Goal: Information Seeking & Learning: Learn about a topic

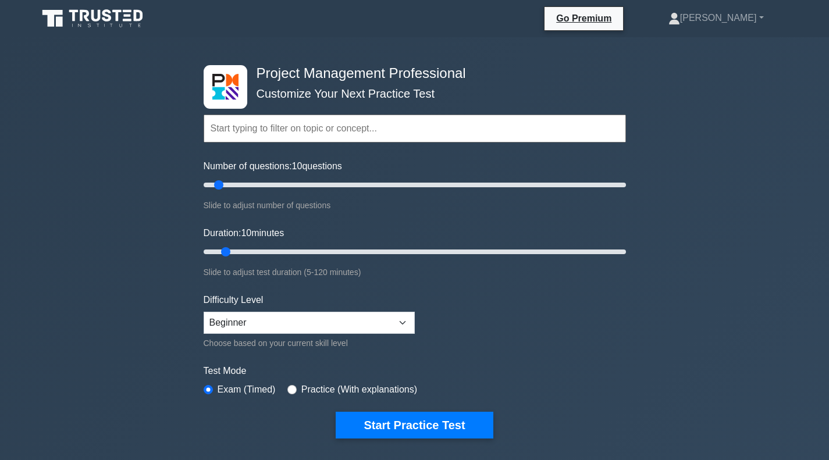
click at [438, 428] on button "Start Practice Test" at bounding box center [414, 425] width 157 height 27
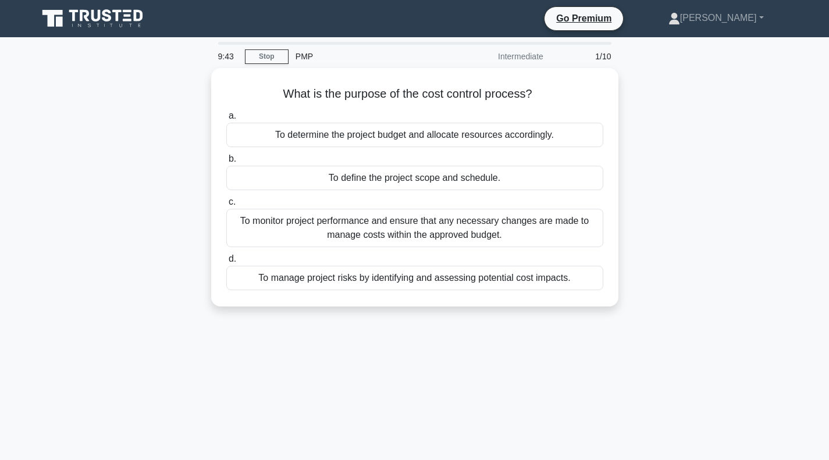
click at [347, 141] on div "To determine the project budget and allocate resources accordingly." at bounding box center [414, 135] width 377 height 24
click at [226, 120] on input "a. To determine the project budget and allocate resources accordingly." at bounding box center [226, 116] width 0 height 8
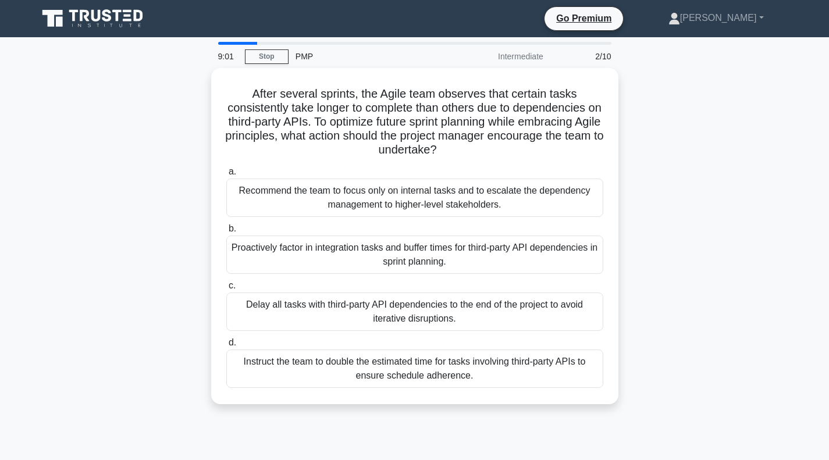
click at [482, 248] on div "Proactively factor in integration tasks and buffer times for third-party API de…" at bounding box center [414, 255] width 377 height 38
click at [226, 233] on input "b. Proactively factor in integration tasks and buffer times for third-party API…" at bounding box center [226, 229] width 0 height 8
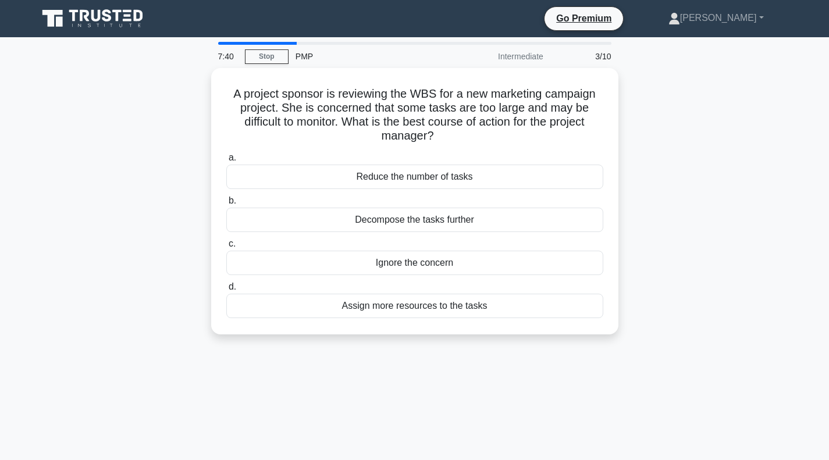
click at [369, 226] on div "Decompose the tasks further" at bounding box center [414, 220] width 377 height 24
click at [226, 205] on input "b. Decompose the tasks further" at bounding box center [226, 201] width 0 height 8
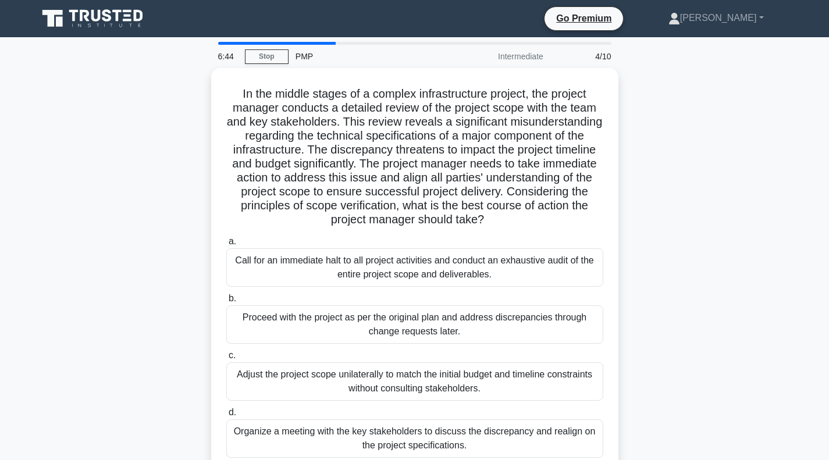
click at [263, 54] on link "Stop" at bounding box center [267, 56] width 44 height 15
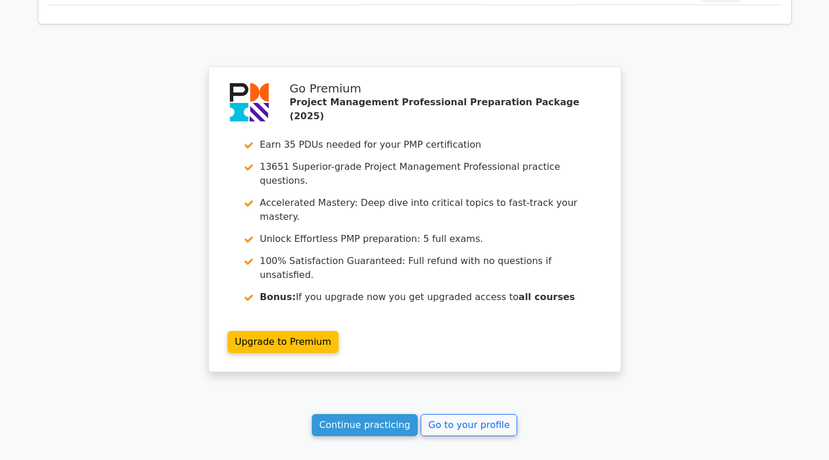
scroll to position [1623, 0]
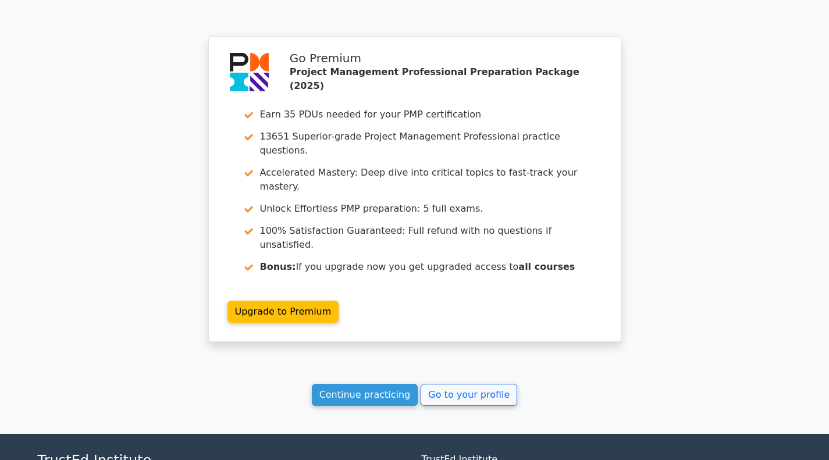
click at [360, 384] on link "Continue practicing" at bounding box center [365, 395] width 106 height 22
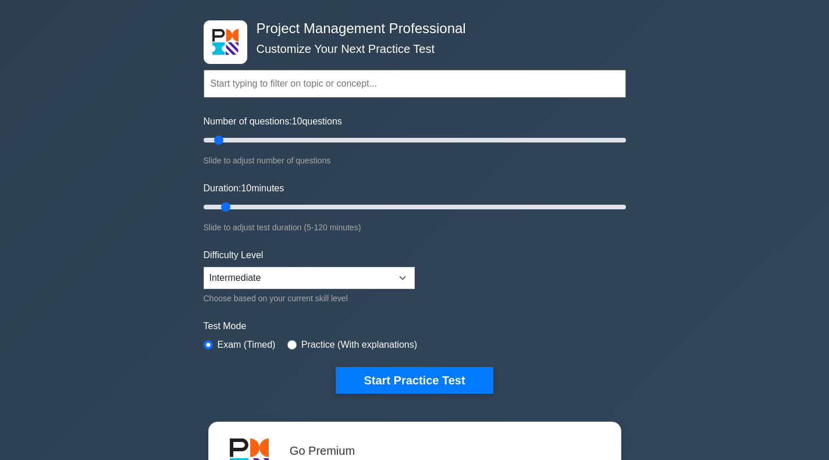
scroll to position [90, 0]
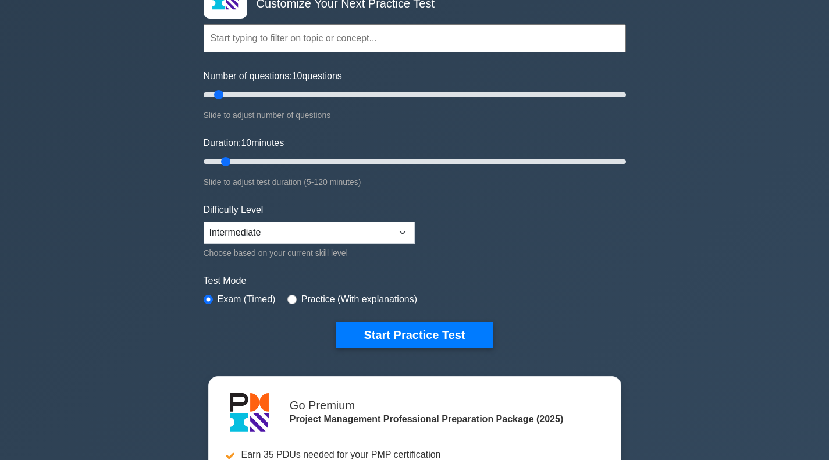
click at [458, 329] on button "Start Practice Test" at bounding box center [414, 335] width 157 height 27
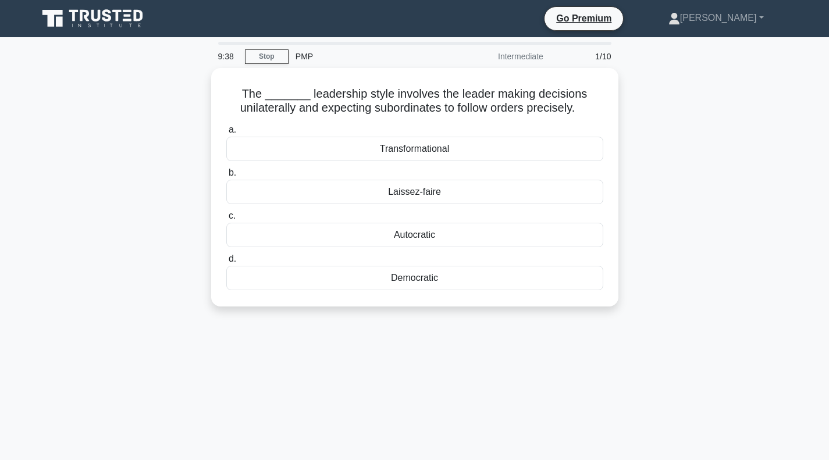
click at [427, 273] on div "Democratic" at bounding box center [414, 278] width 377 height 24
click at [226, 263] on input "d. Democratic" at bounding box center [226, 259] width 0 height 8
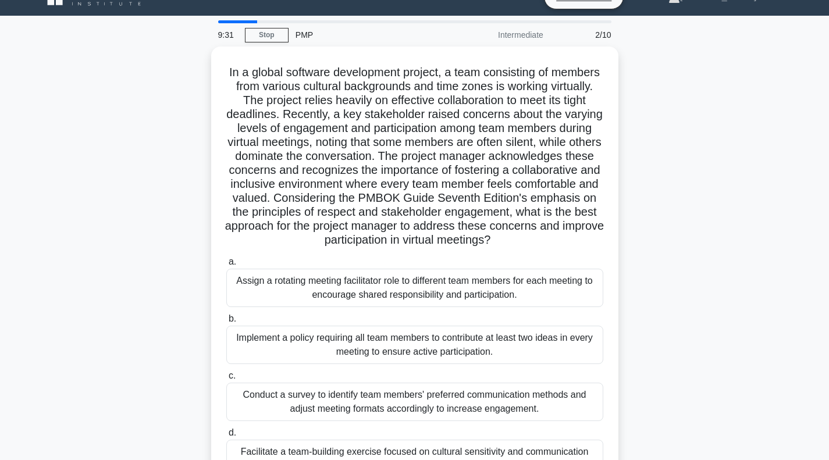
scroll to position [28, 0]
